Goal: Task Accomplishment & Management: Manage account settings

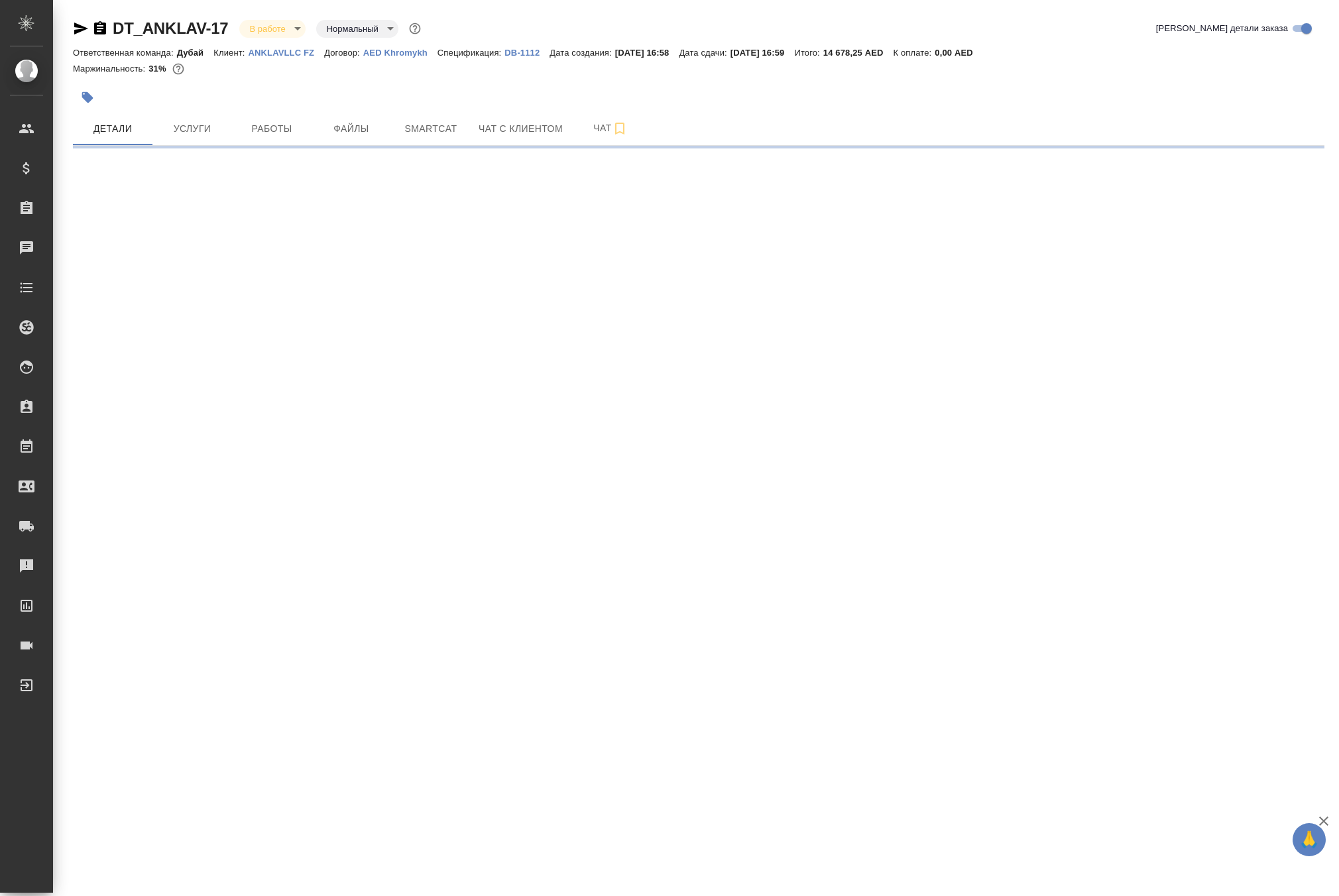
select select "RU"
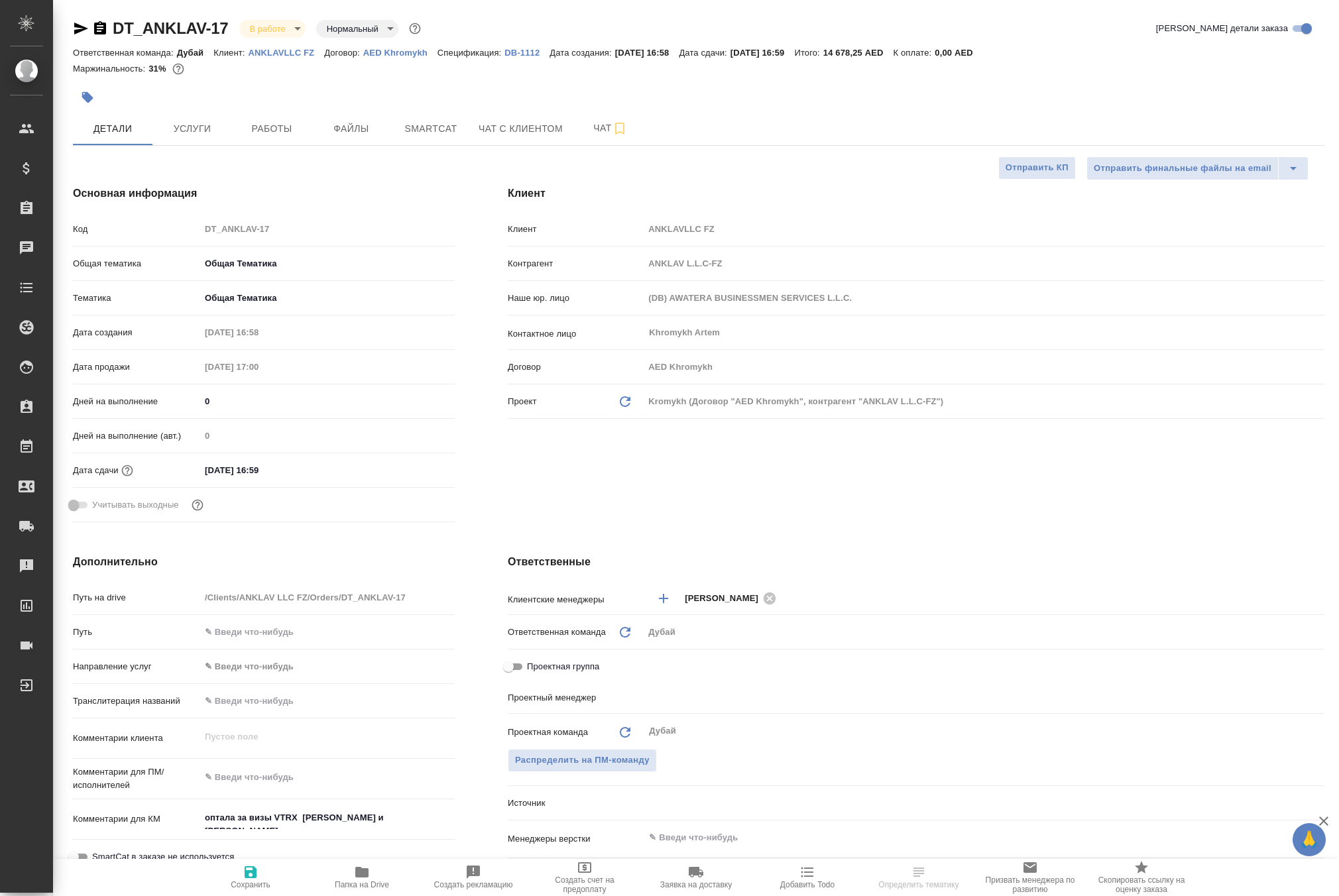
type textarea "x"
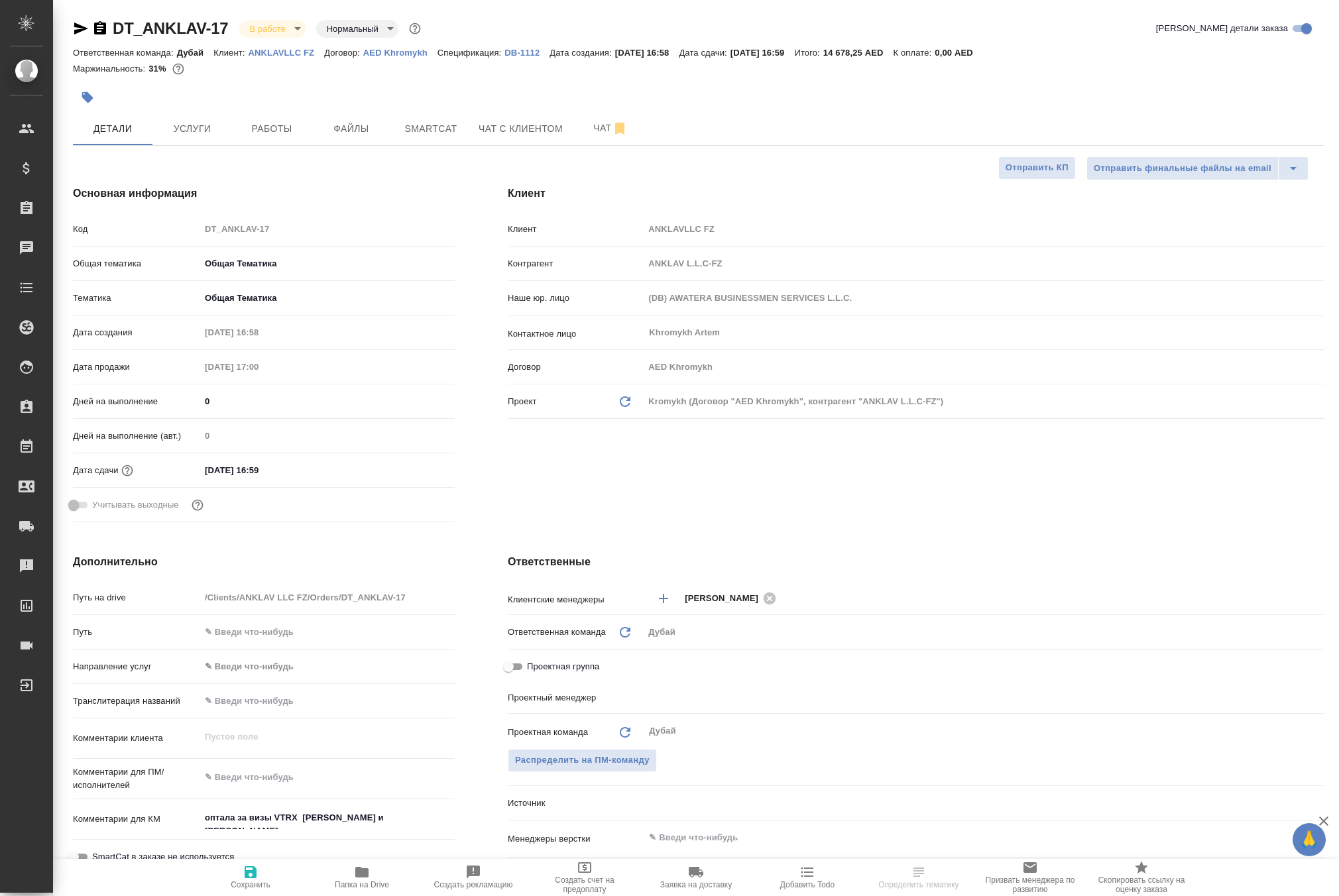
type textarea "x"
type input "[PERSON_NAME]"
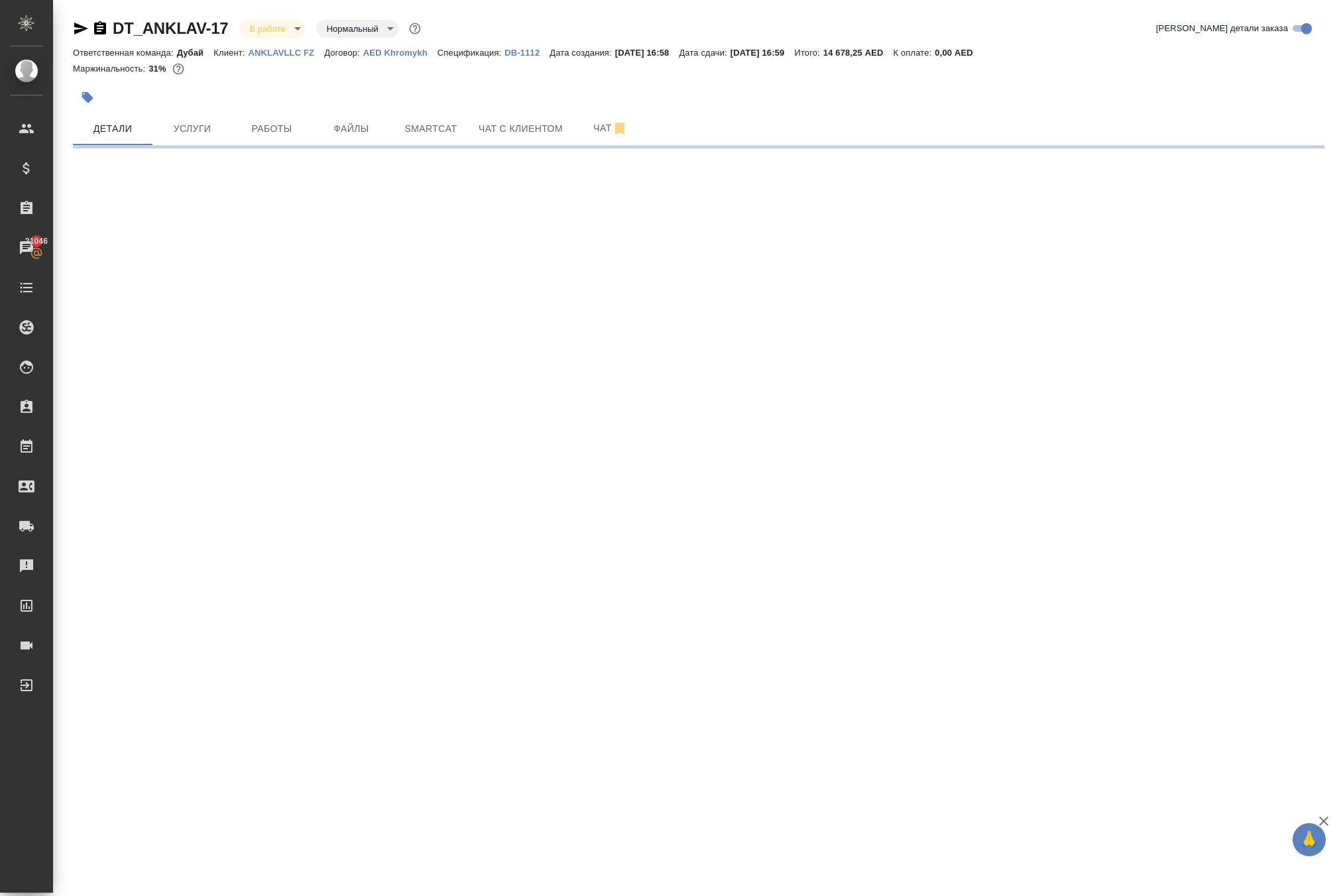
select select "RU"
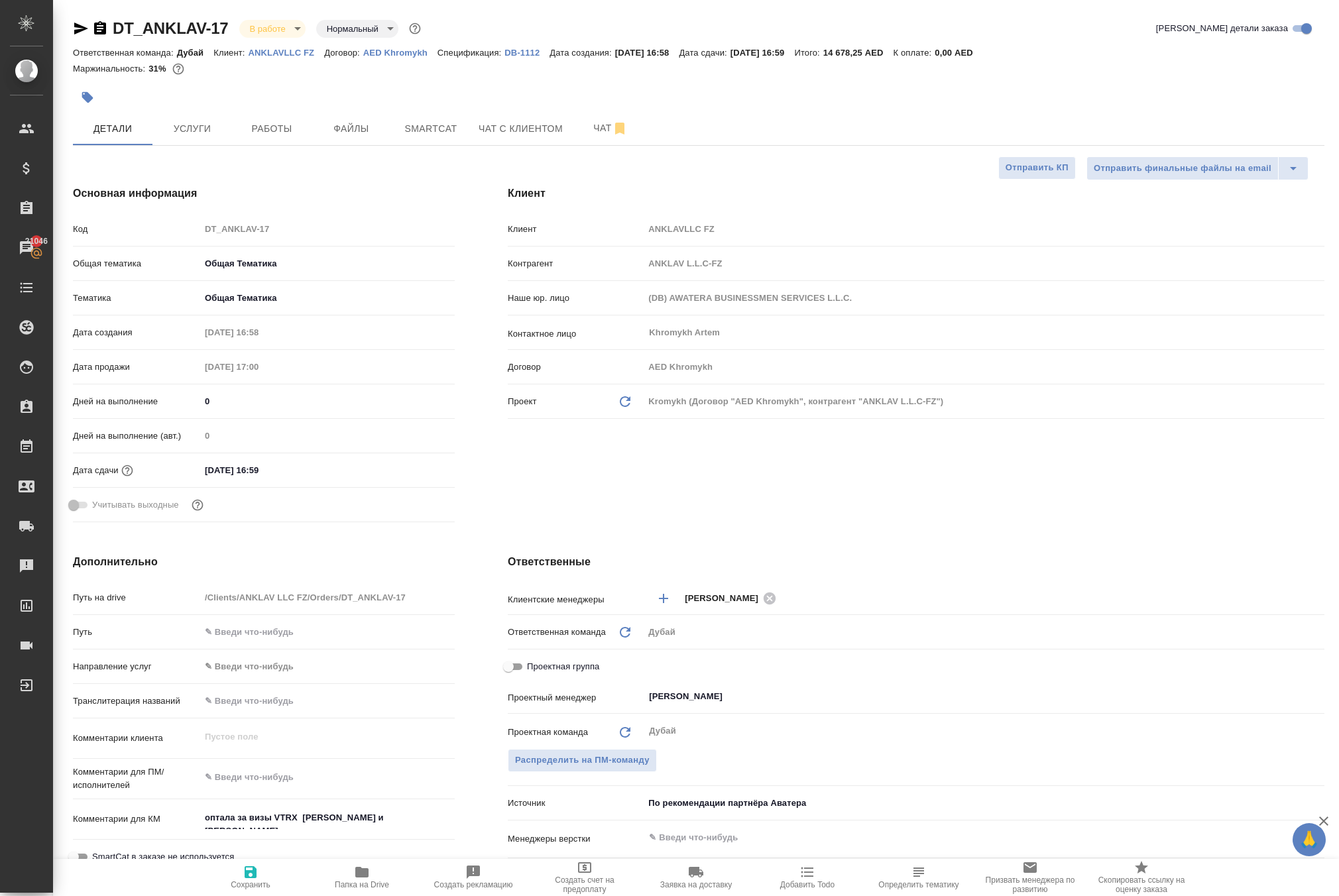
type textarea "x"
click at [277, 137] on span "Работы" at bounding box center [272, 128] width 63 height 16
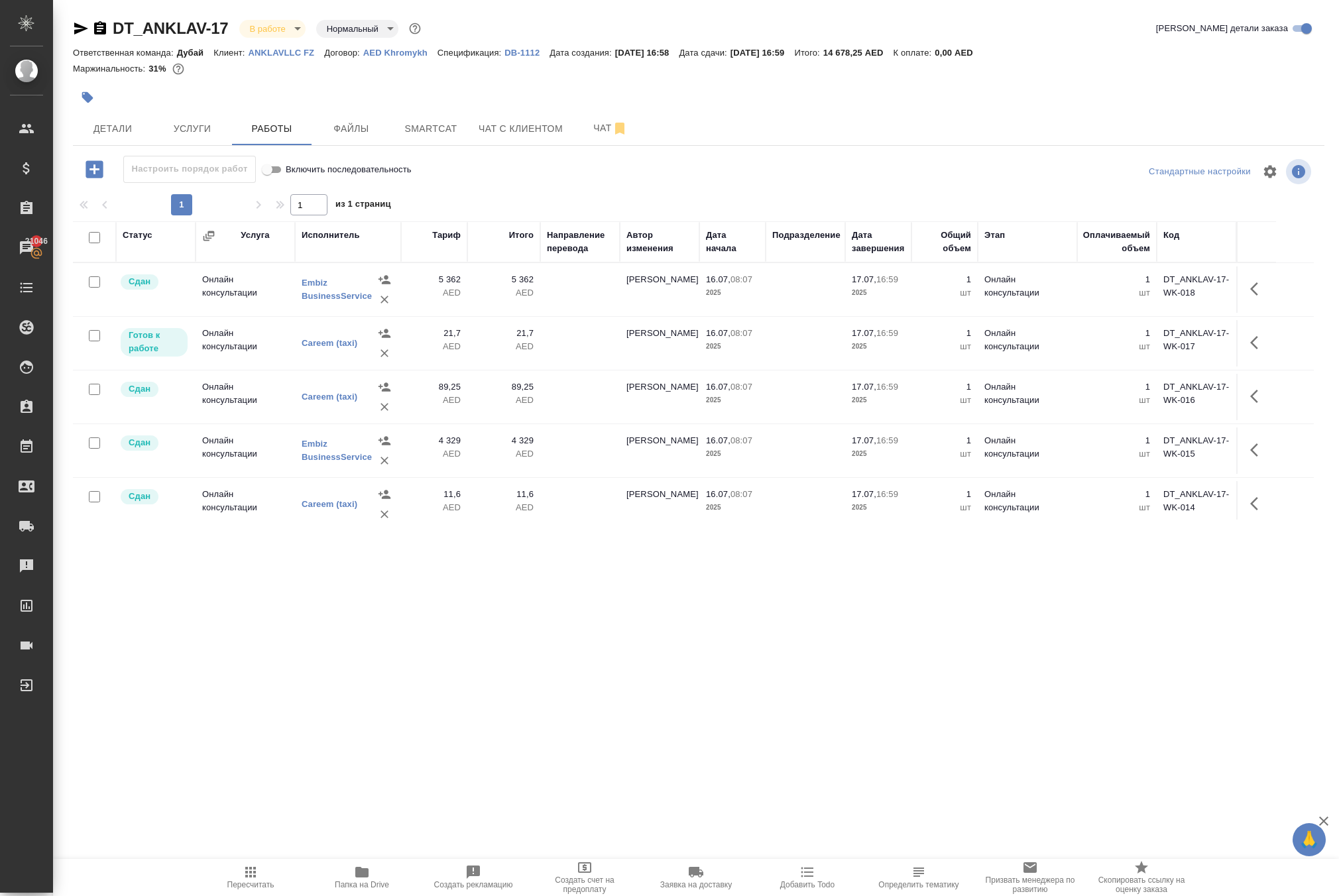
click at [1208, 313] on td "DT_ANKLAV-17-WK-018" at bounding box center [1196, 289] width 80 height 46
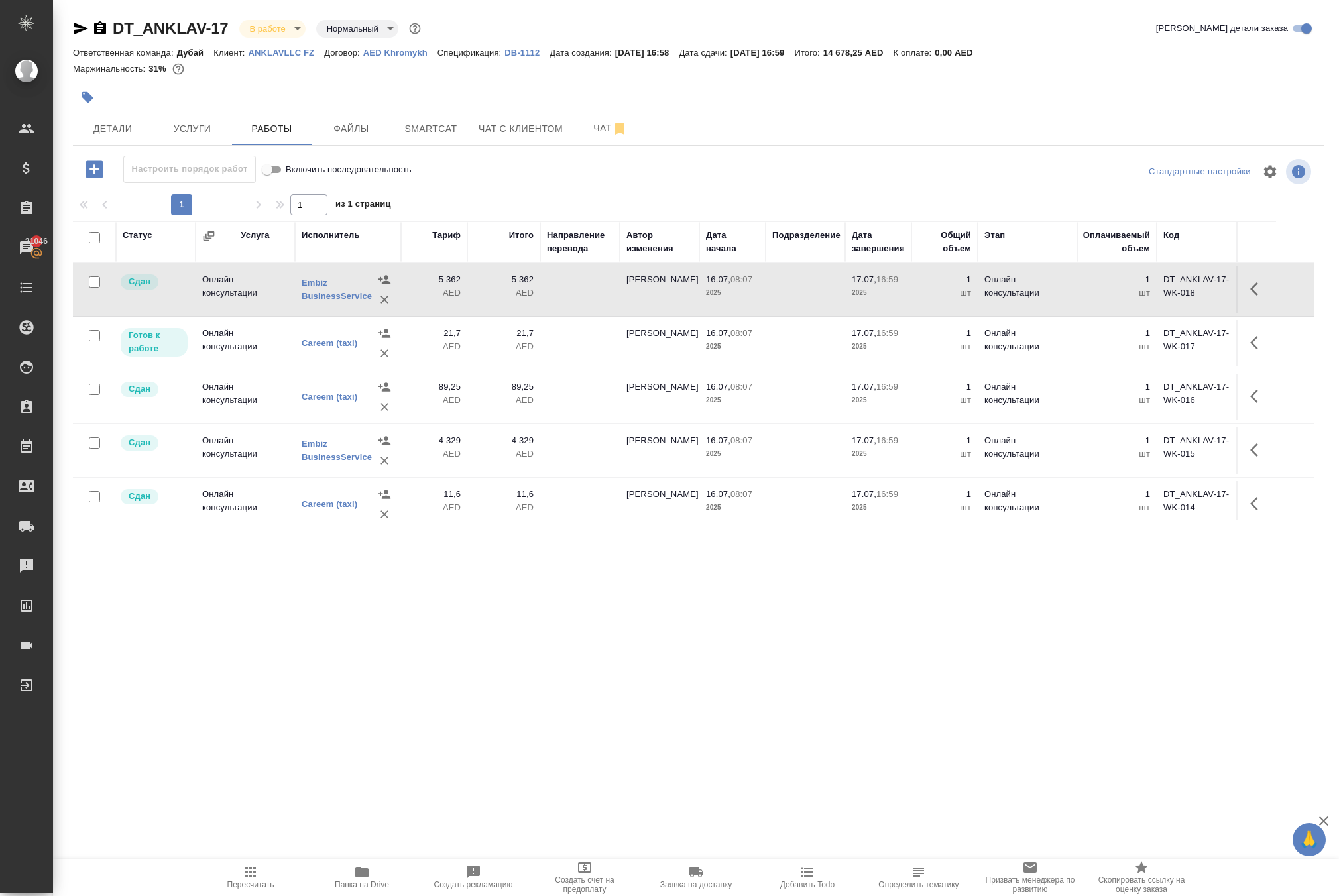
click at [1208, 313] on td "DT_ANKLAV-17-WK-018" at bounding box center [1196, 289] width 80 height 46
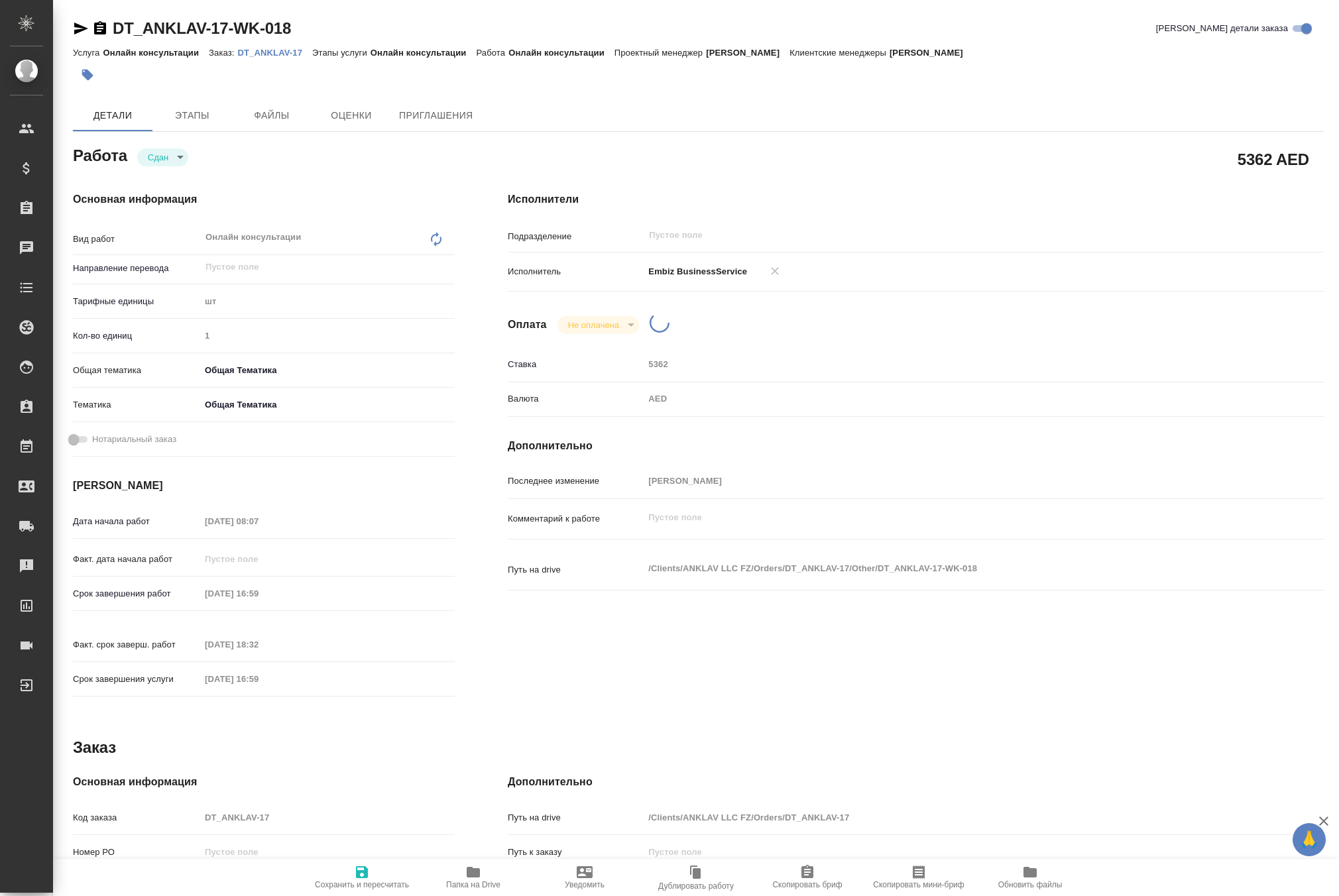
type textarea "x"
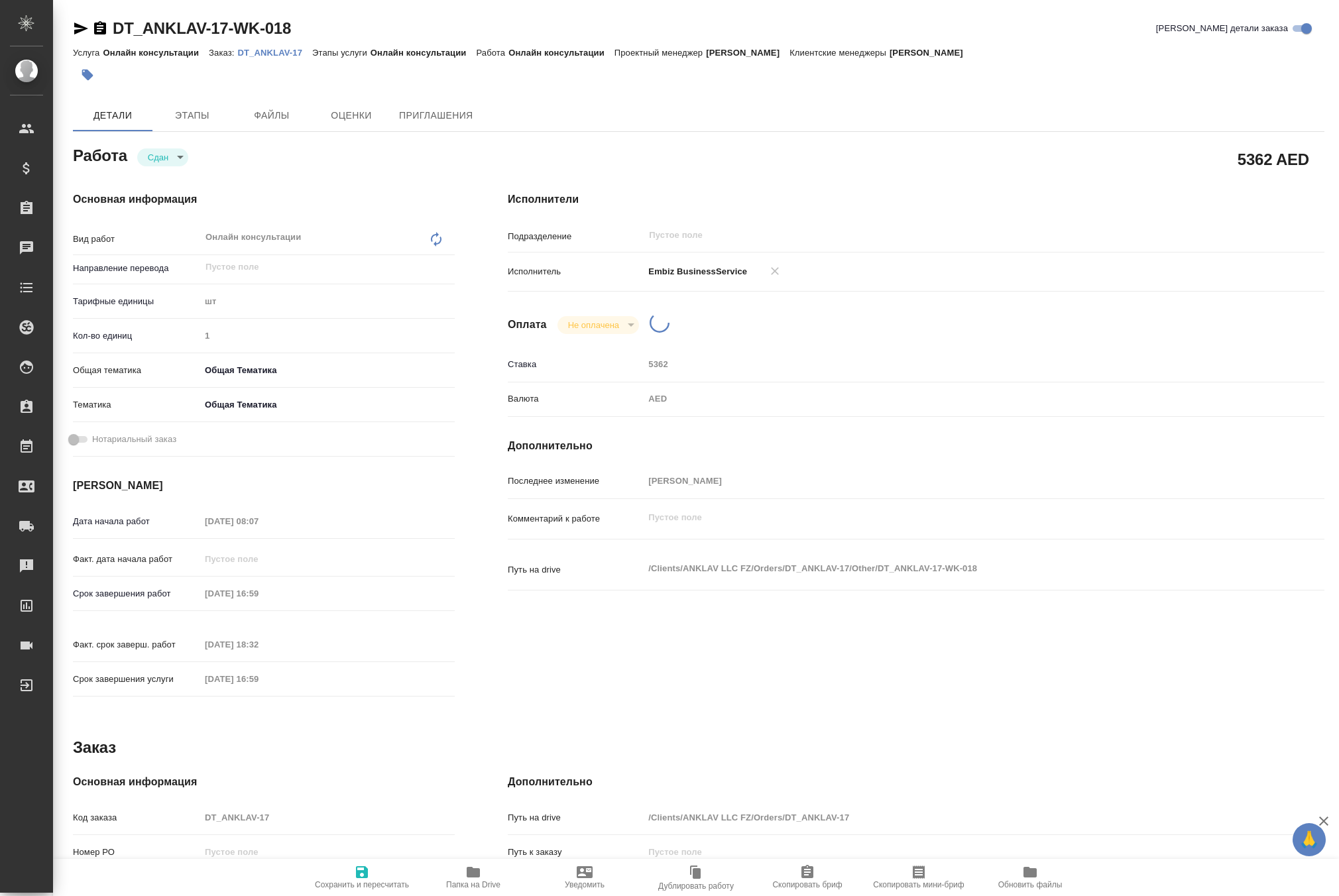
type textarea "x"
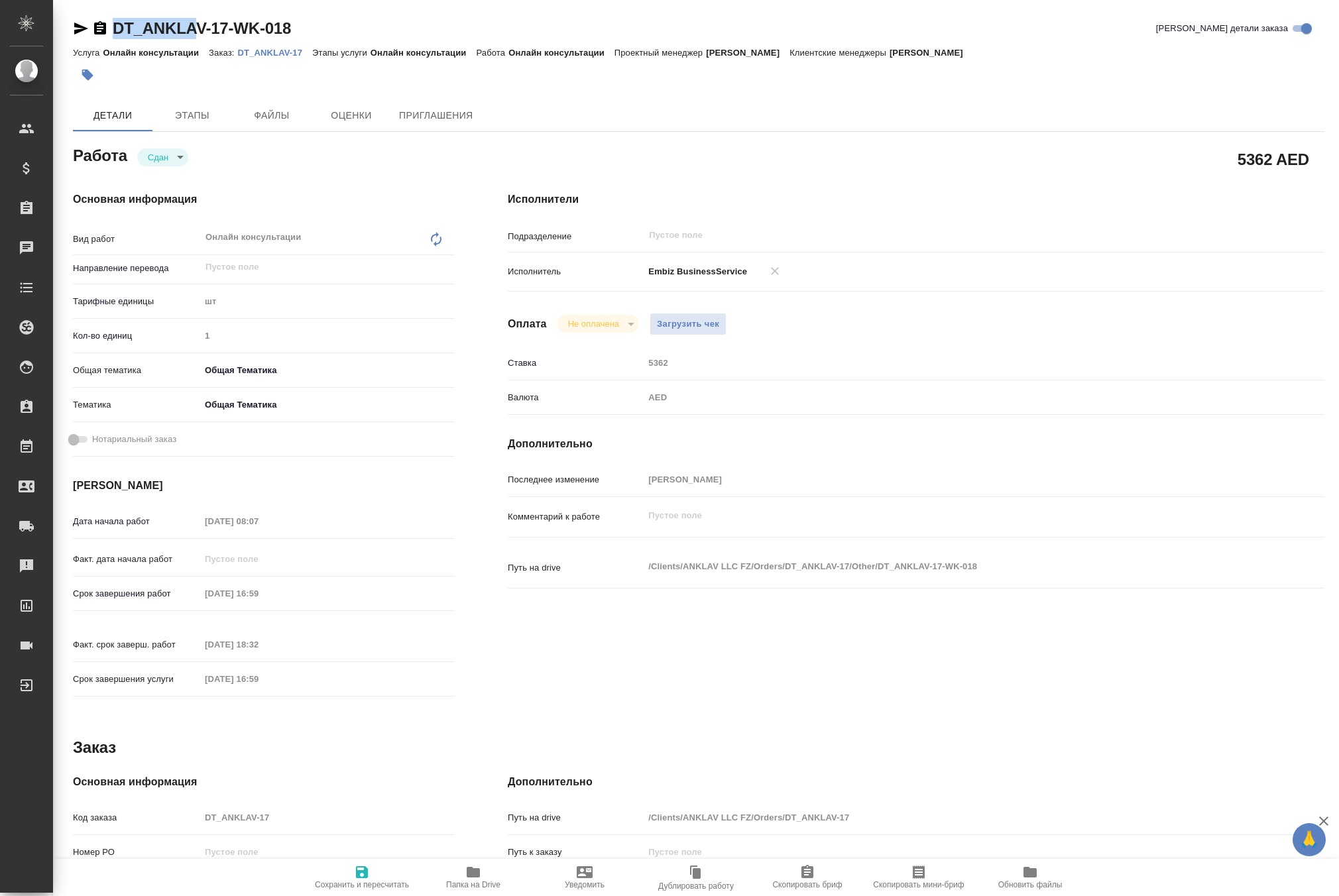
type textarea "x"
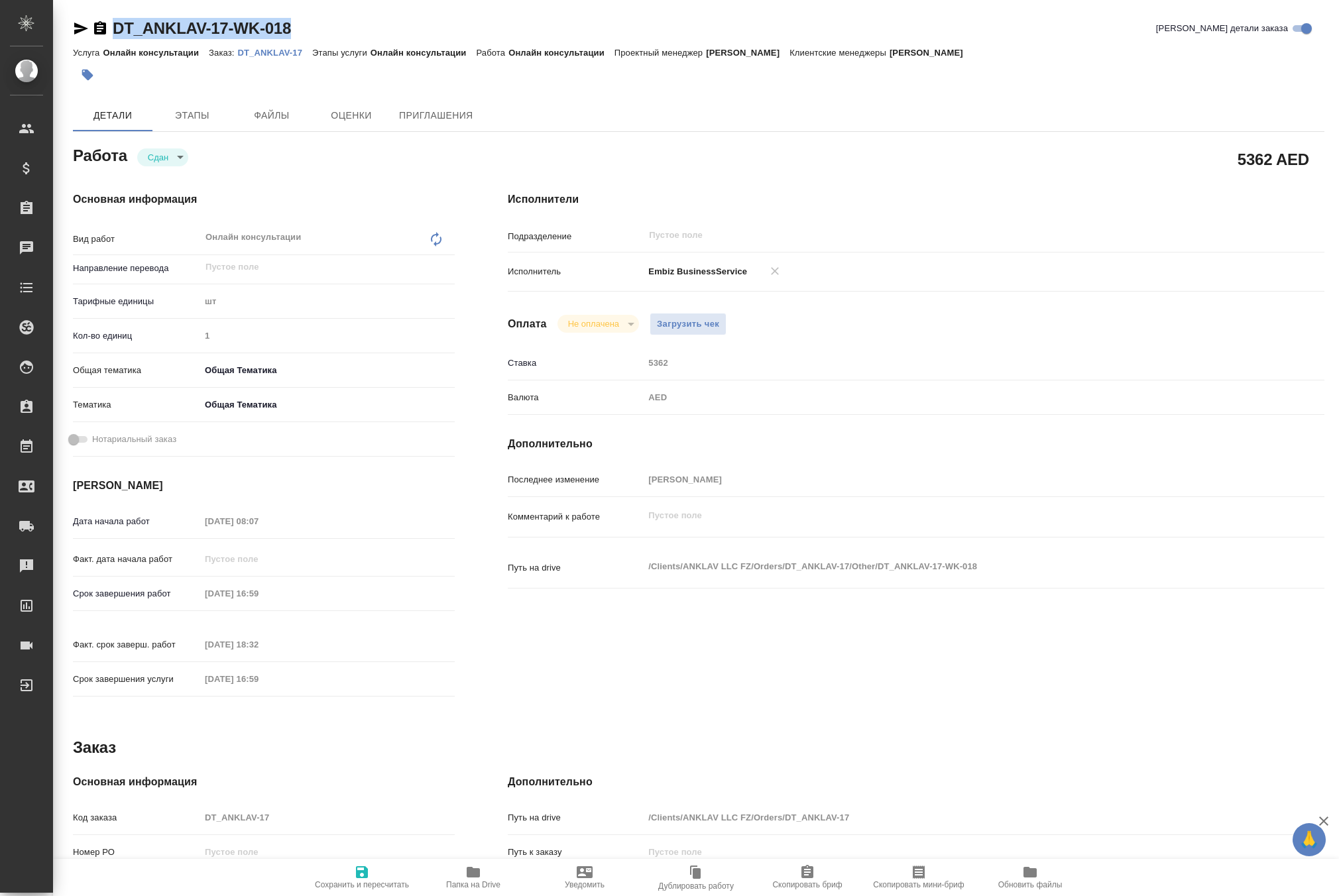
drag, startPoint x: 140, startPoint y: 34, endPoint x: 332, endPoint y: 45, distance: 192.3
click at [332, 39] on div "DT_ANKLAV-17-WK-018 Кратко детали заказа" at bounding box center [698, 29] width 1251 height 21
copy div "DT_ANKLAV-17-WK-018"
